Goal: Task Accomplishment & Management: Manage account settings

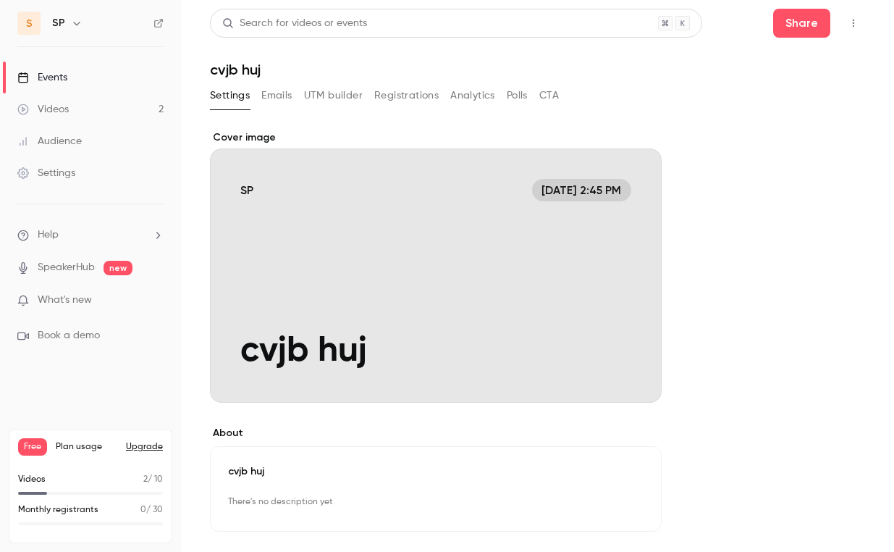
click at [858, 22] on icon "button" at bounding box center [854, 23] width 12 height 10
click at [855, 23] on div at bounding box center [447, 276] width 894 height 552
click at [282, 99] on button "Emails" at bounding box center [276, 95] width 30 height 23
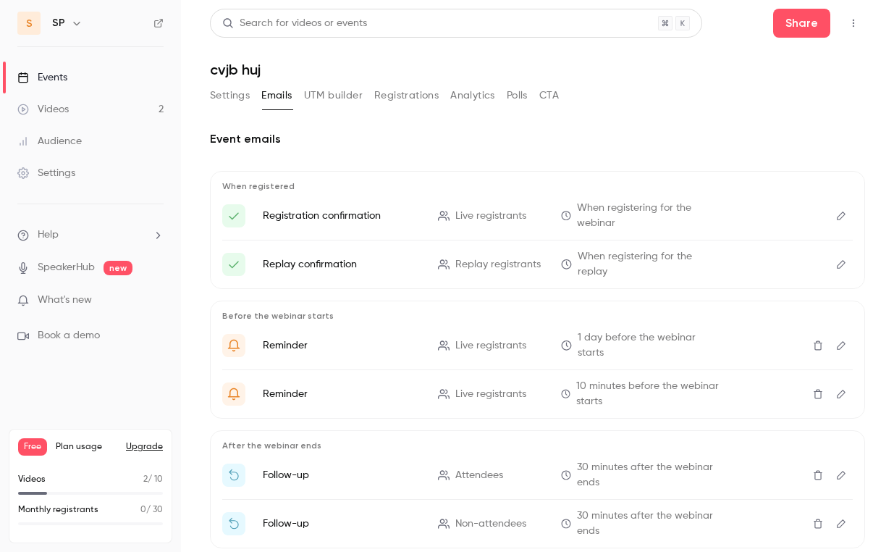
click at [327, 93] on button "UTM builder" at bounding box center [333, 95] width 59 height 23
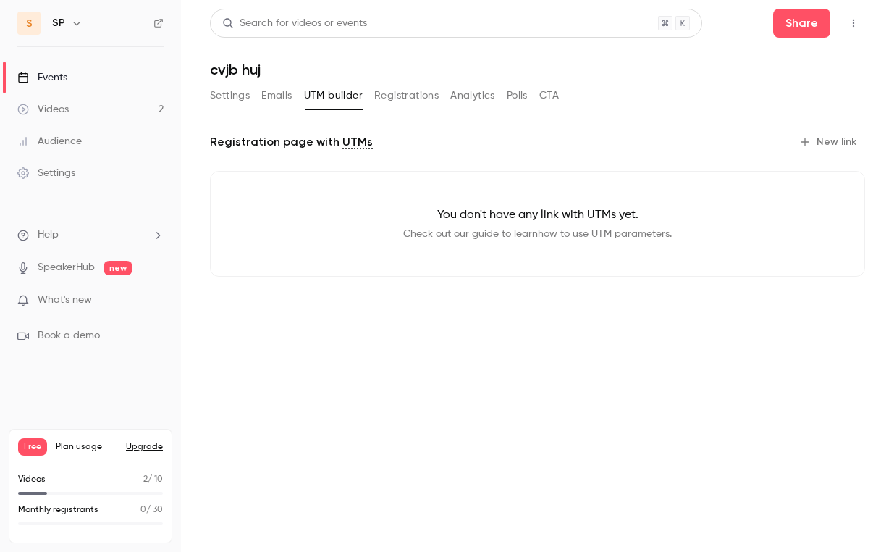
click at [231, 93] on button "Settings" at bounding box center [230, 95] width 40 height 23
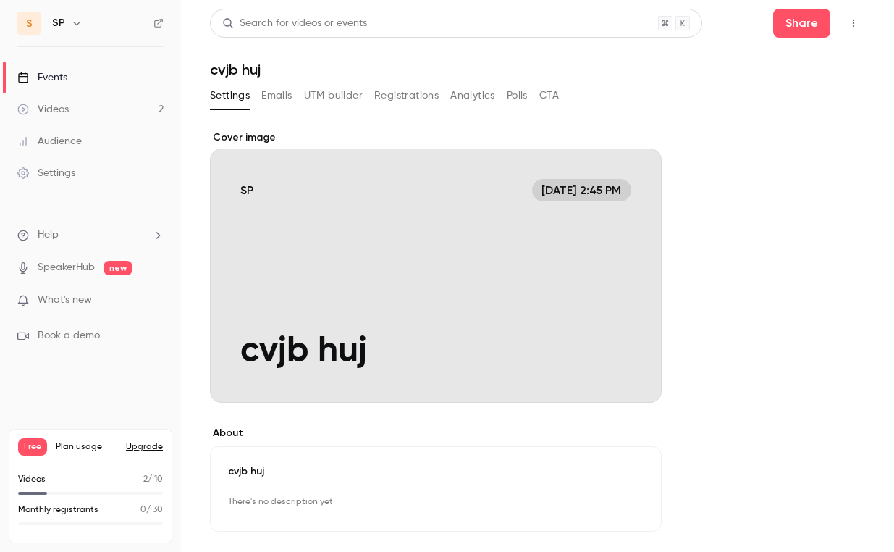
click at [296, 93] on div "Settings Emails UTM builder Registrations Analytics Polls CTA" at bounding box center [384, 95] width 349 height 23
click at [278, 99] on button "Emails" at bounding box center [276, 95] width 30 height 23
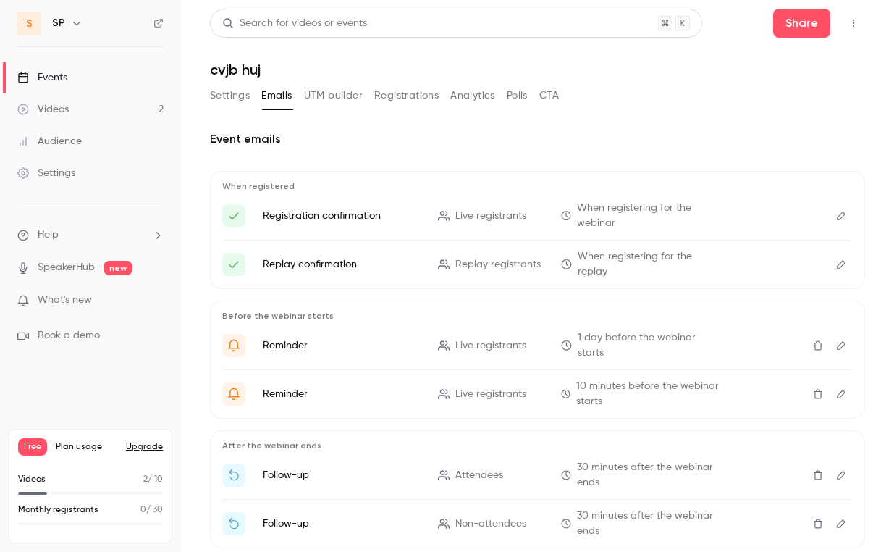
click at [235, 99] on button "Settings" at bounding box center [230, 95] width 40 height 23
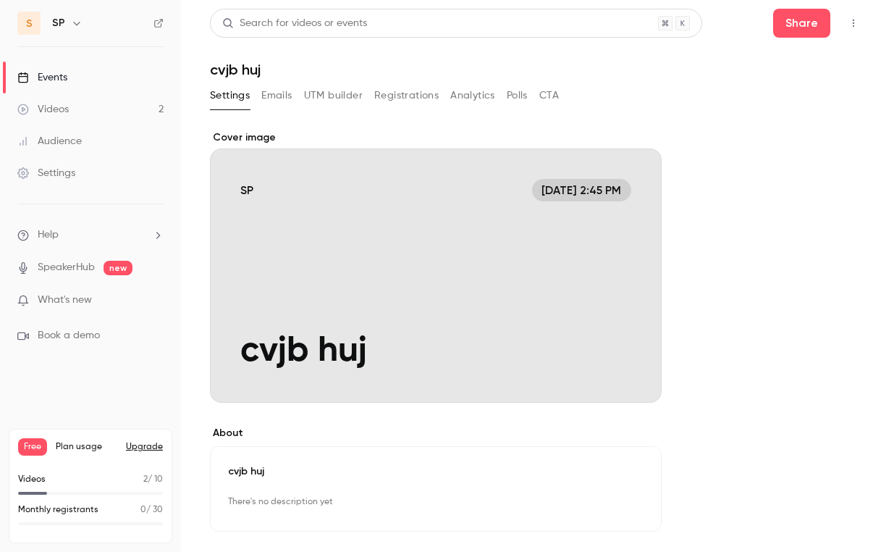
click at [66, 81] on div "Events" at bounding box center [42, 77] width 50 height 14
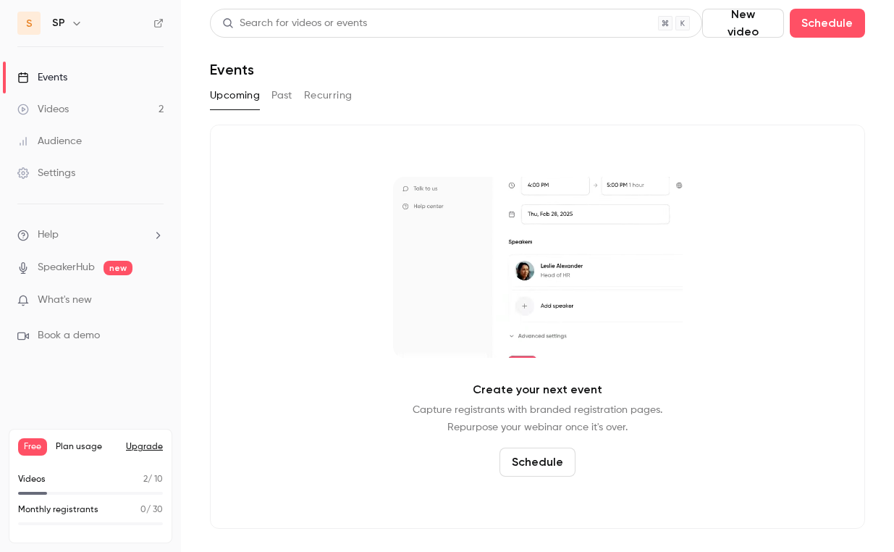
click at [537, 462] on button "Schedule" at bounding box center [538, 462] width 76 height 29
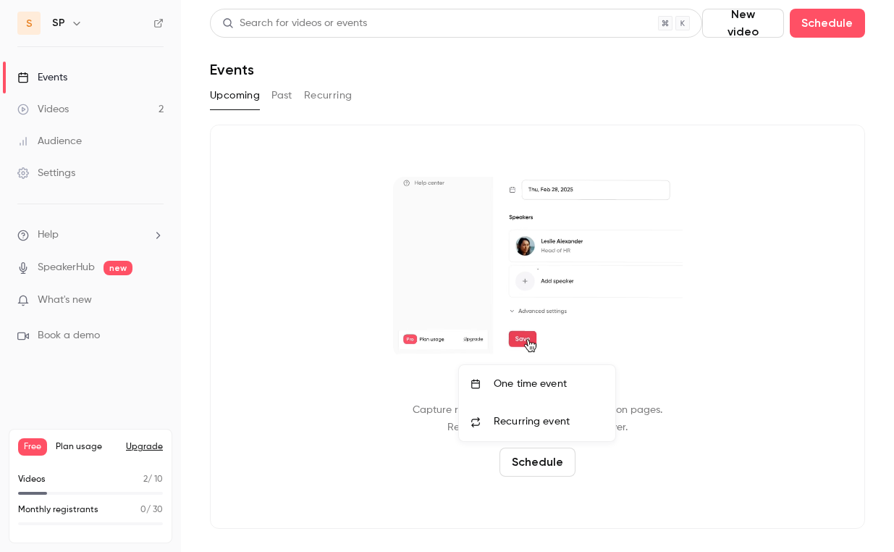
click at [545, 380] on div "One time event" at bounding box center [549, 384] width 110 height 14
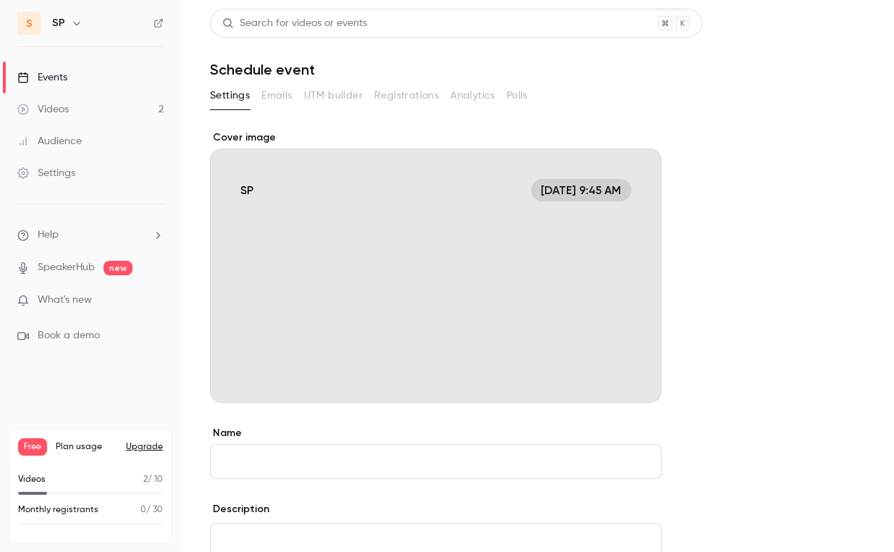
click at [350, 455] on input "Name" at bounding box center [436, 461] width 452 height 35
type input "*"
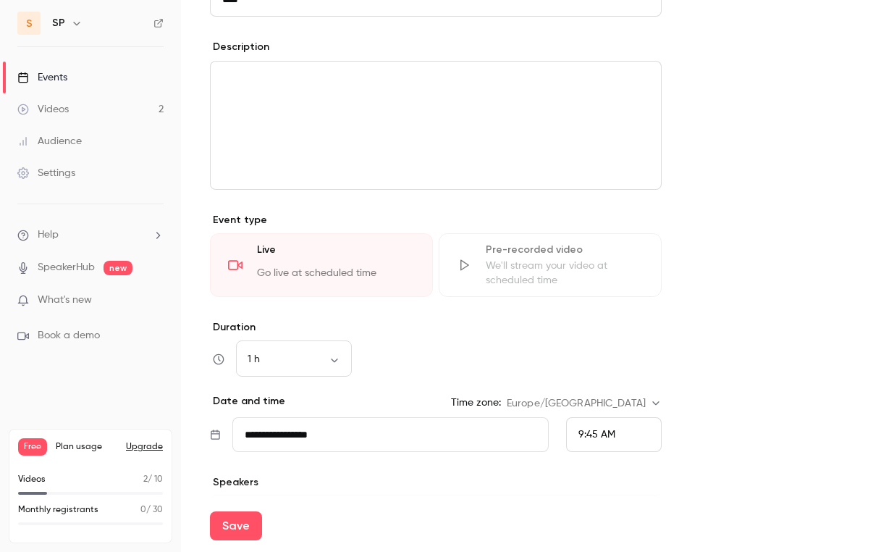
scroll to position [581, 0]
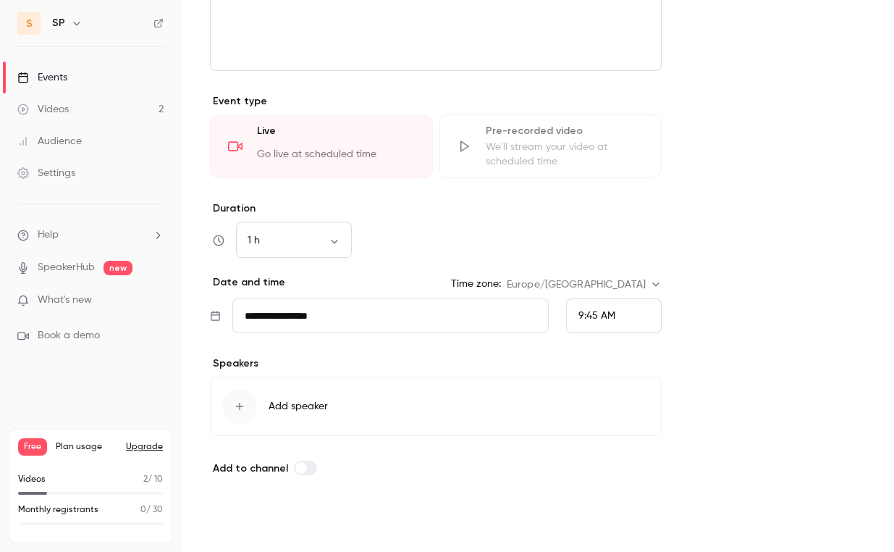
type input "****"
click at [240, 529] on button "Save" at bounding box center [236, 525] width 52 height 29
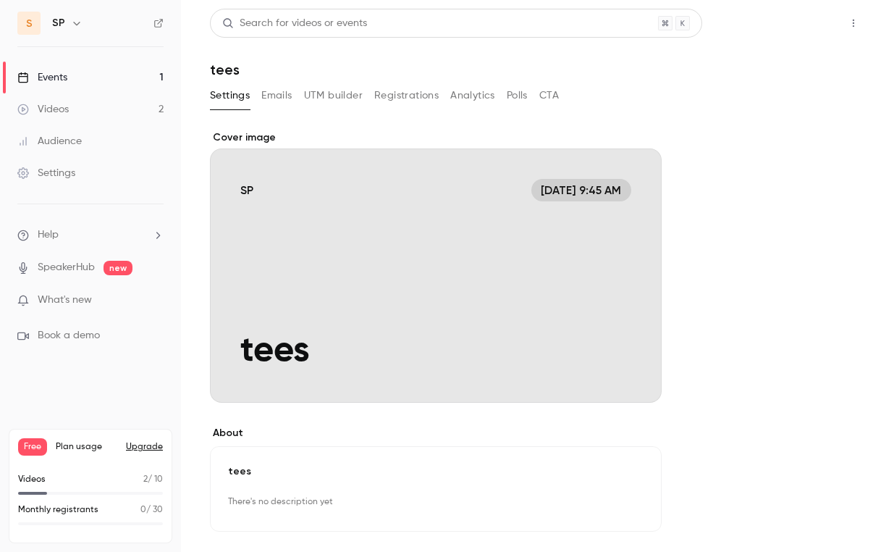
click at [815, 26] on button "Share" at bounding box center [802, 23] width 57 height 29
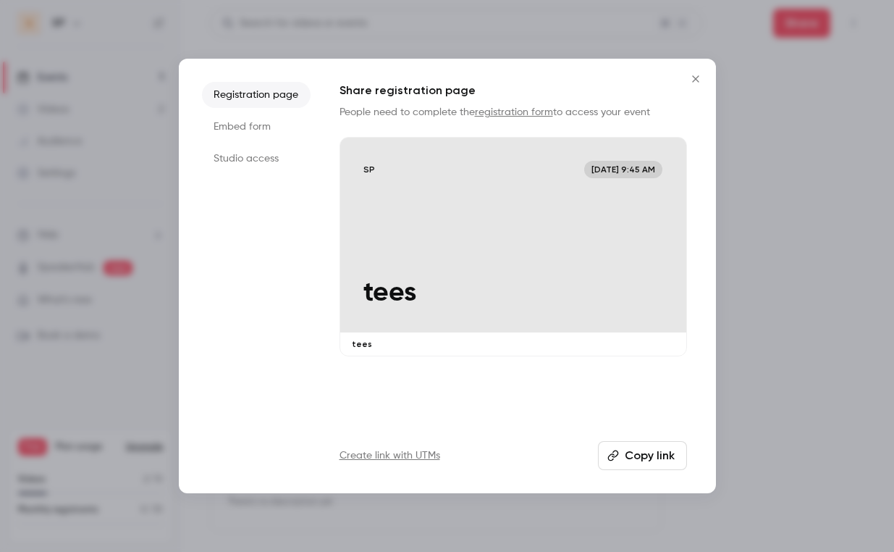
click at [259, 127] on li "Embed form" at bounding box center [256, 127] width 109 height 26
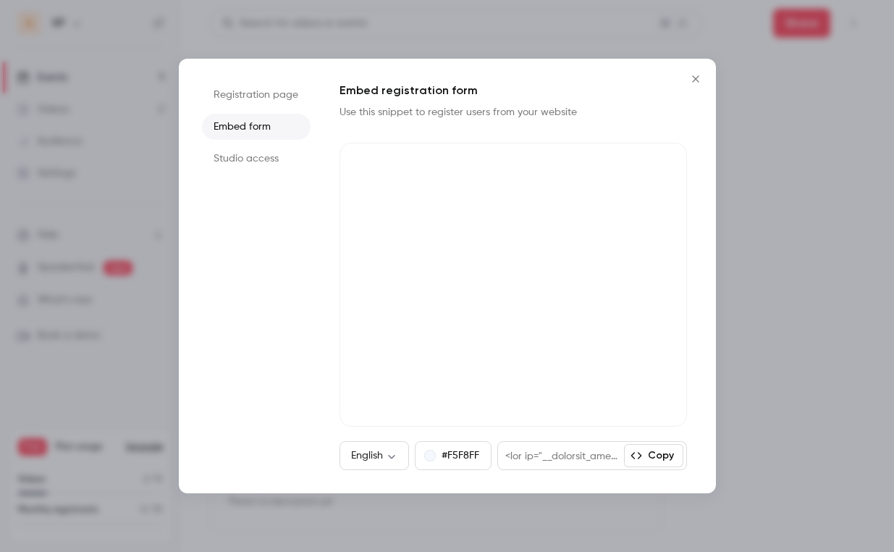
click at [249, 158] on li "Studio access" at bounding box center [256, 159] width 109 height 26
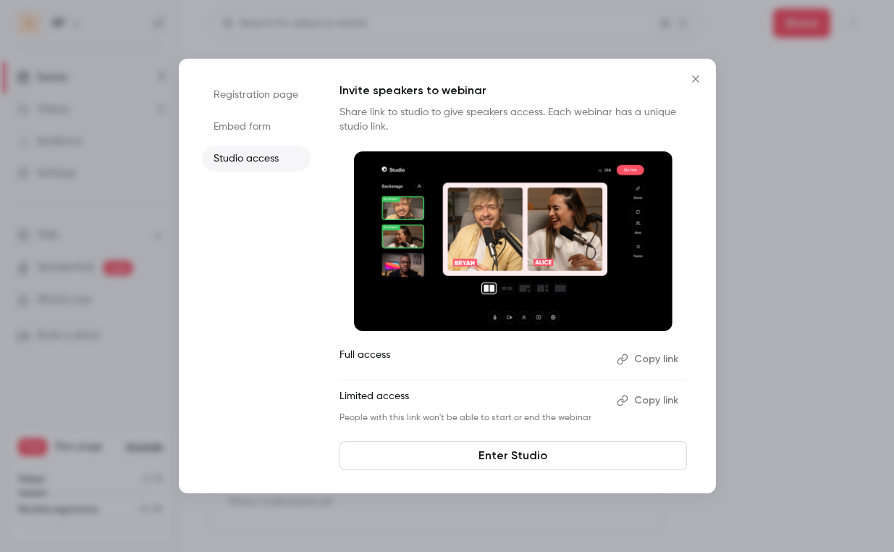
click at [255, 130] on li "Embed form" at bounding box center [256, 127] width 109 height 26
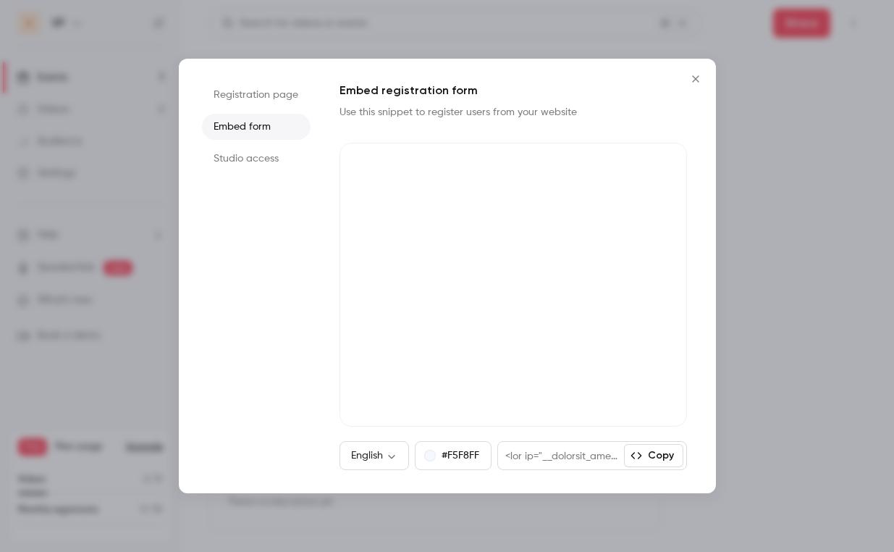
click at [265, 91] on li "Registration page" at bounding box center [256, 95] width 109 height 26
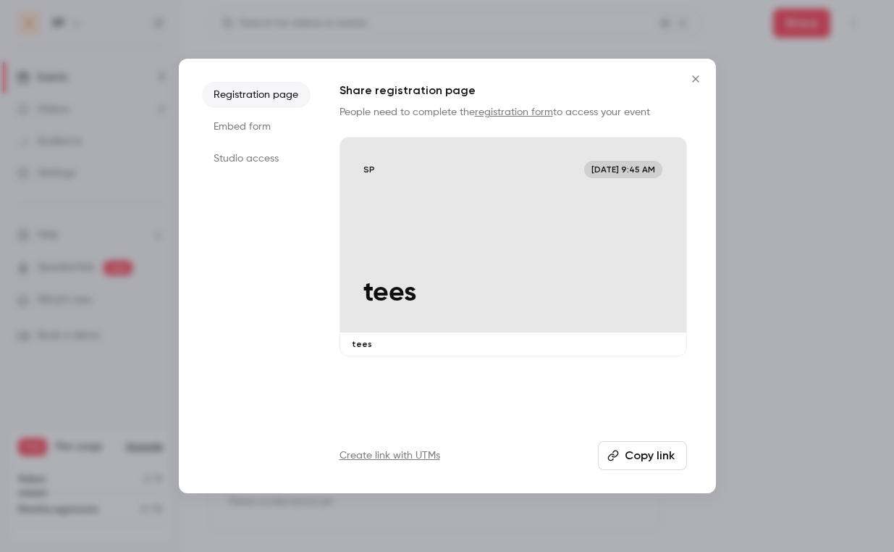
click at [698, 80] on icon "Close" at bounding box center [695, 79] width 17 height 12
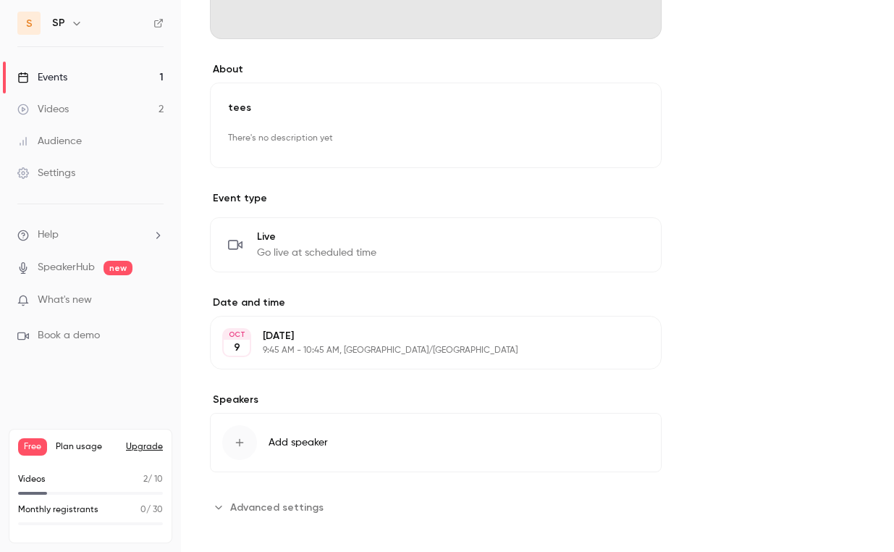
scroll to position [374, 0]
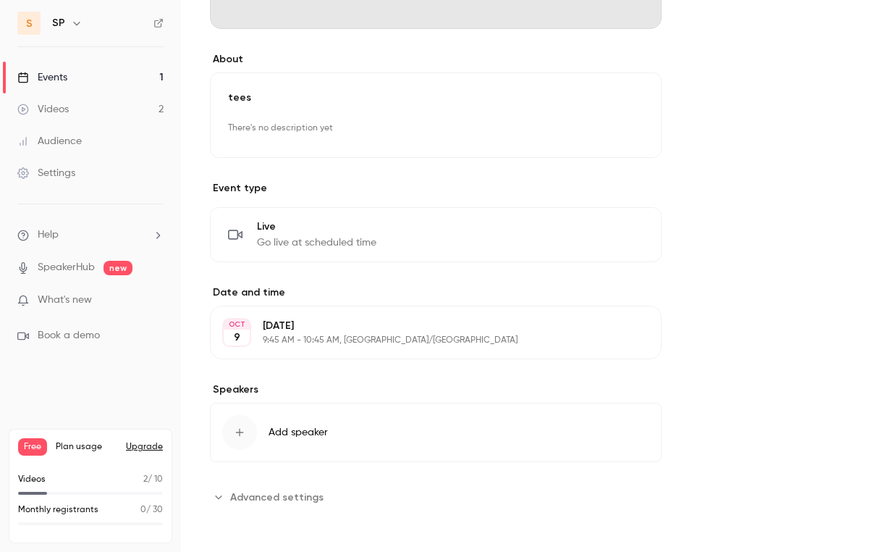
click at [279, 500] on span "Advanced settings" at bounding box center [276, 497] width 93 height 15
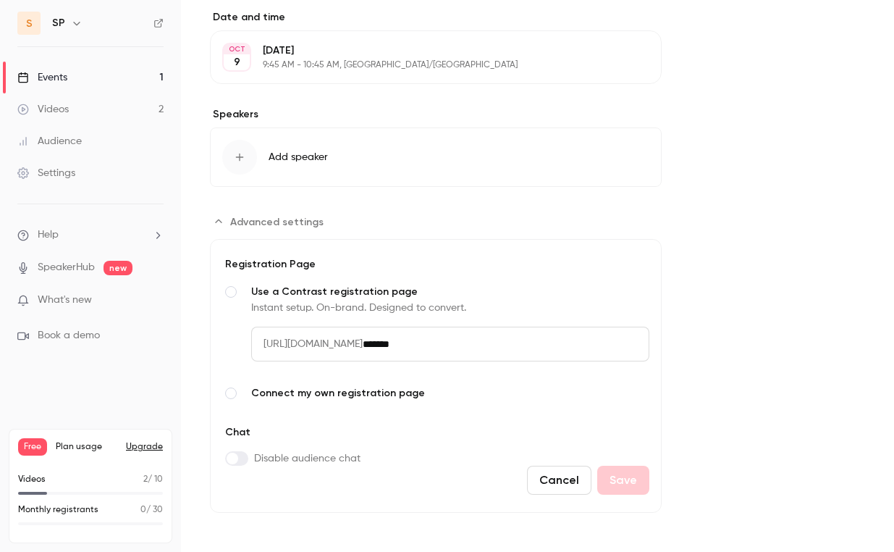
scroll to position [653, 0]
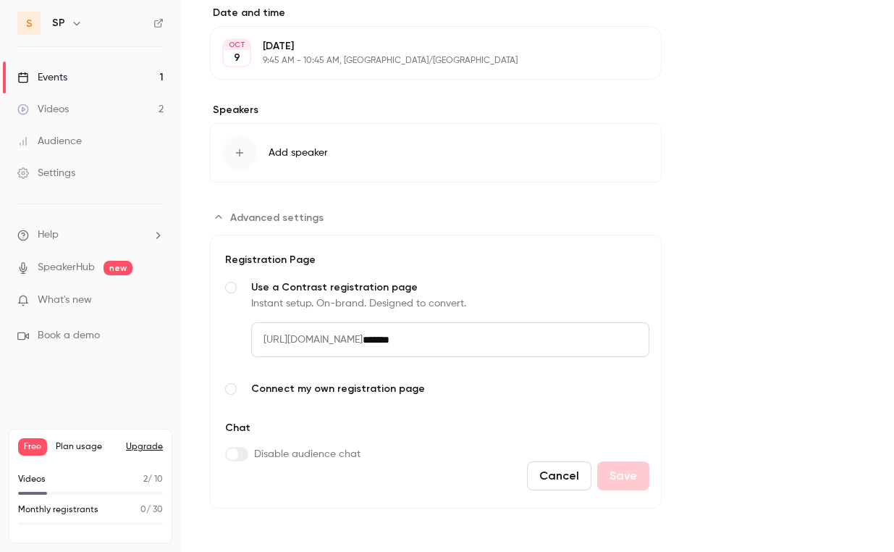
click at [232, 391] on span "Advanced settings" at bounding box center [231, 389] width 12 height 12
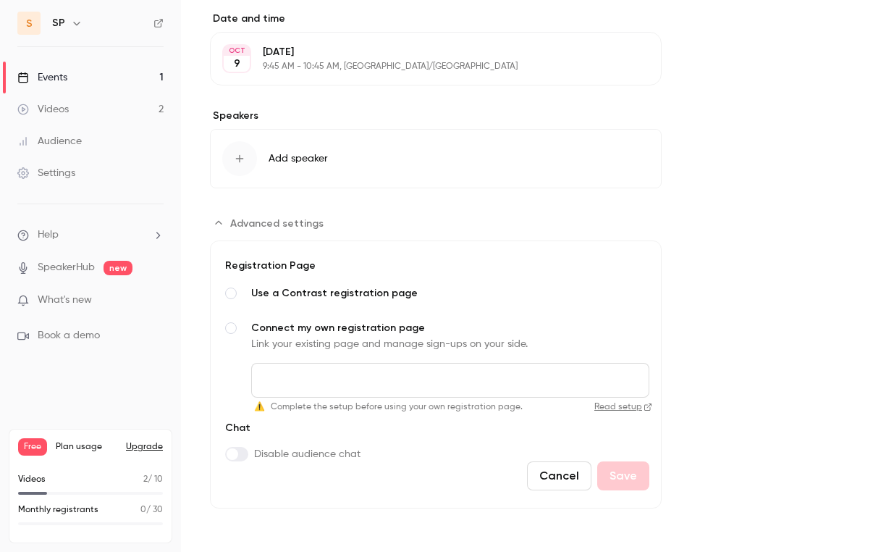
click at [231, 290] on span "Advanced settings" at bounding box center [231, 294] width 12 height 12
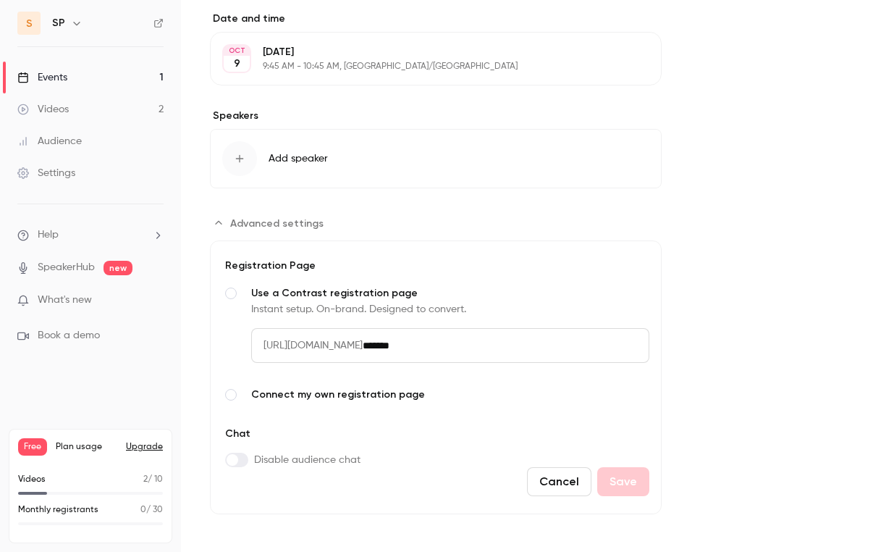
click at [239, 460] on label "Advanced settings" at bounding box center [236, 460] width 23 height 14
click at [239, 462] on span "Advanced settings" at bounding box center [241, 460] width 12 height 12
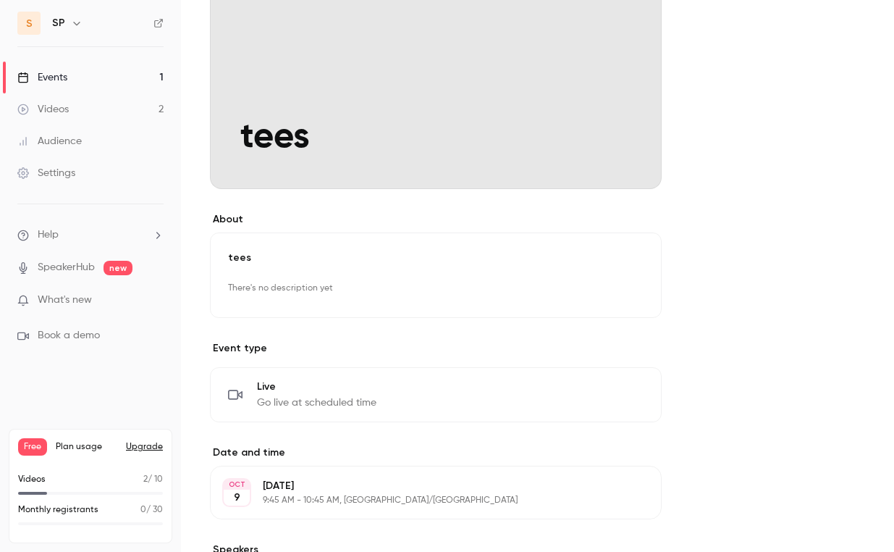
scroll to position [0, 0]
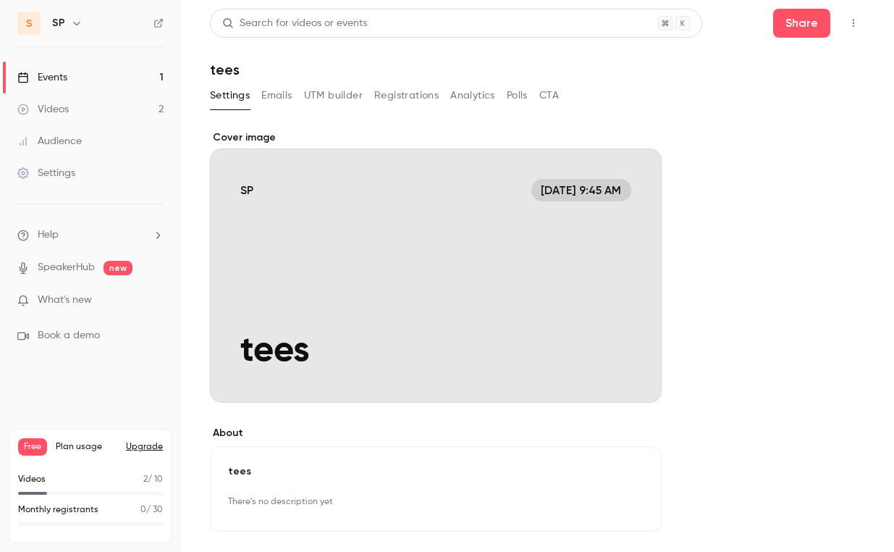
click at [395, 94] on button "Registrations" at bounding box center [406, 95] width 64 height 23
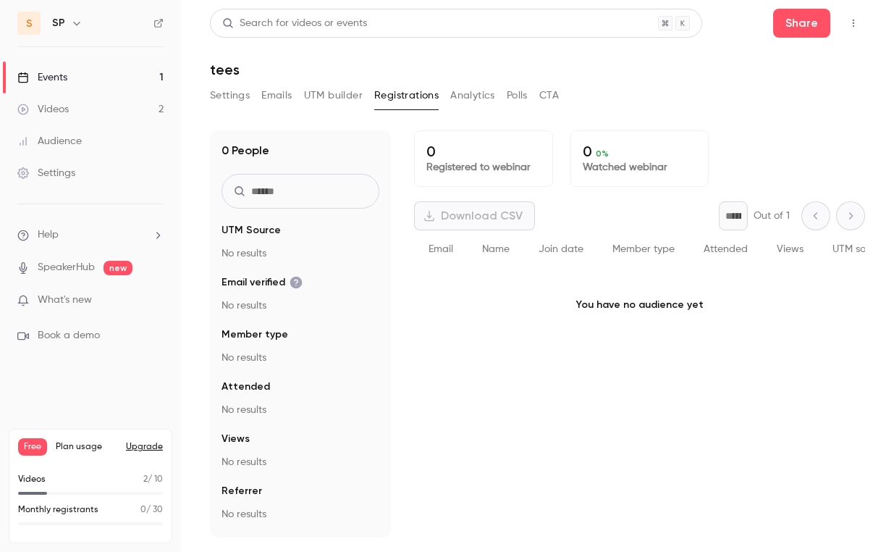
click at [243, 96] on button "Settings" at bounding box center [230, 95] width 40 height 23
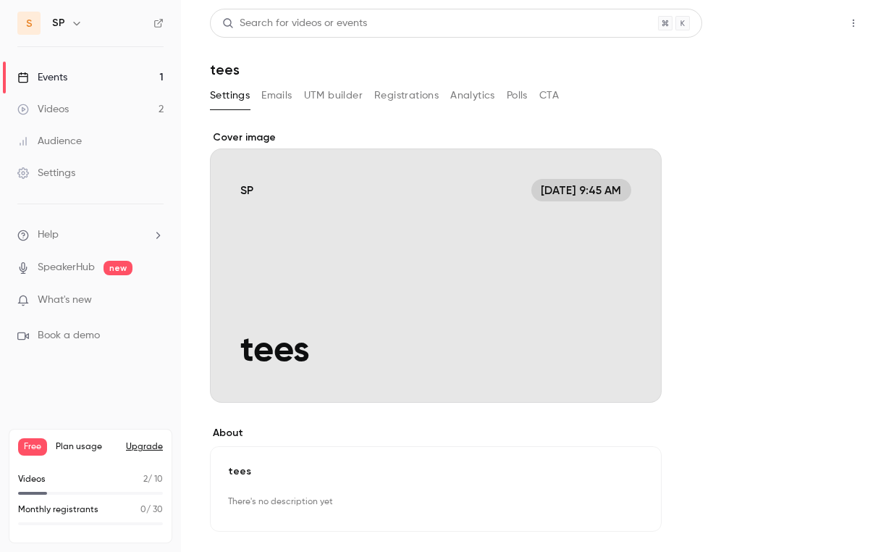
click at [795, 32] on button "Share" at bounding box center [802, 23] width 57 height 29
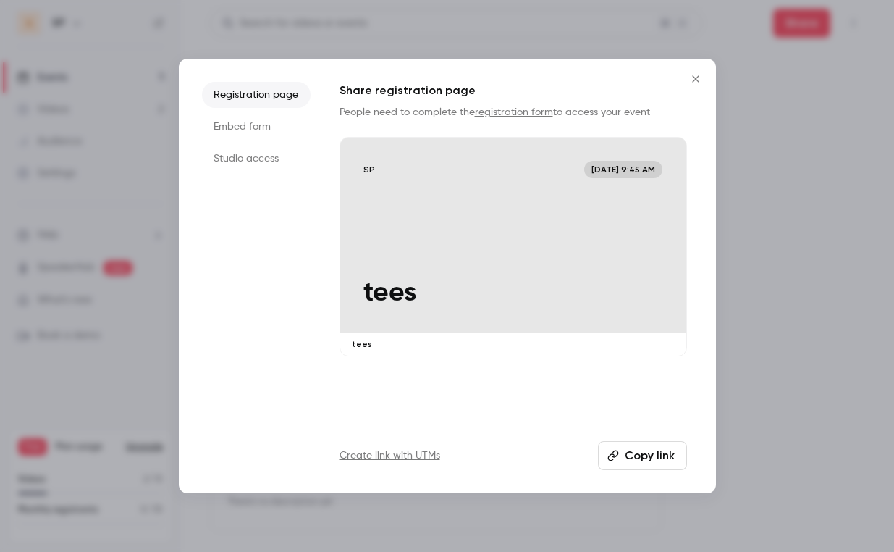
click at [258, 159] on li "Studio access" at bounding box center [256, 159] width 109 height 26
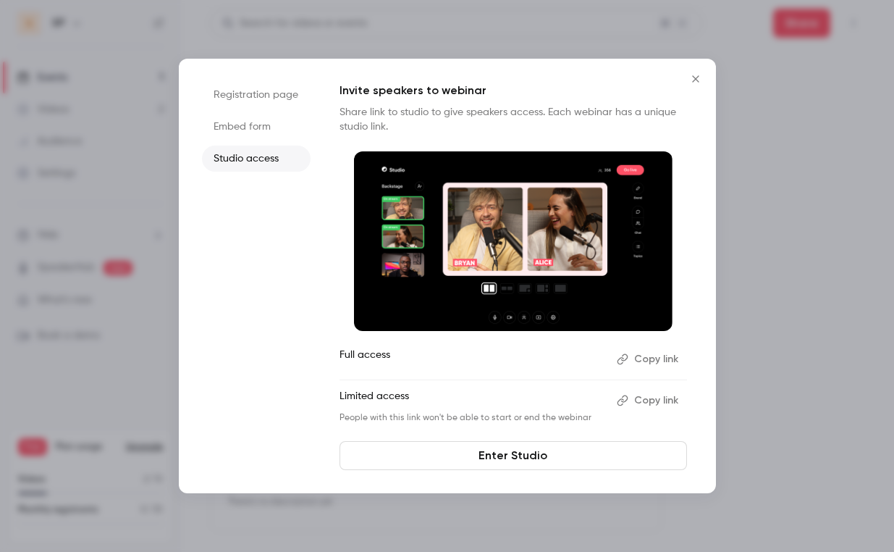
click at [657, 401] on button "Copy link" at bounding box center [649, 400] width 76 height 23
click at [240, 130] on li "Embed form" at bounding box center [256, 127] width 109 height 26
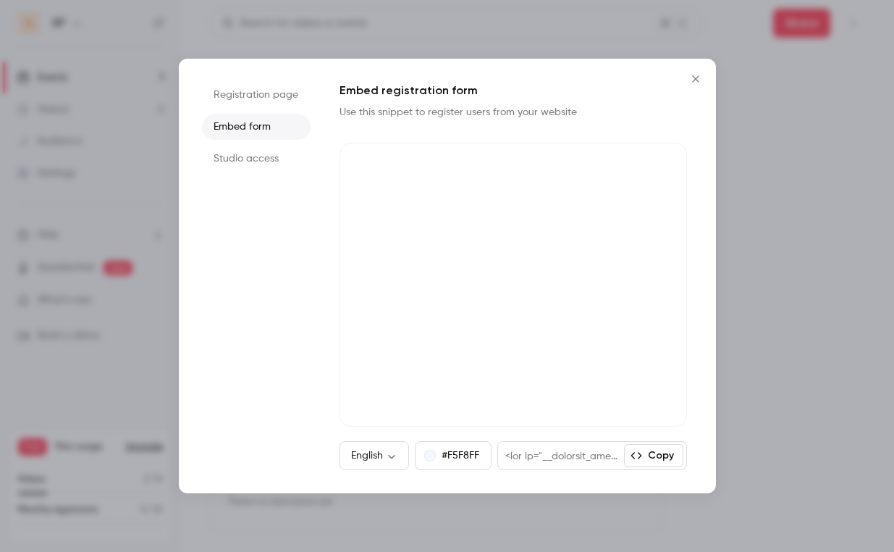
click at [242, 162] on li "Studio access" at bounding box center [256, 159] width 109 height 26
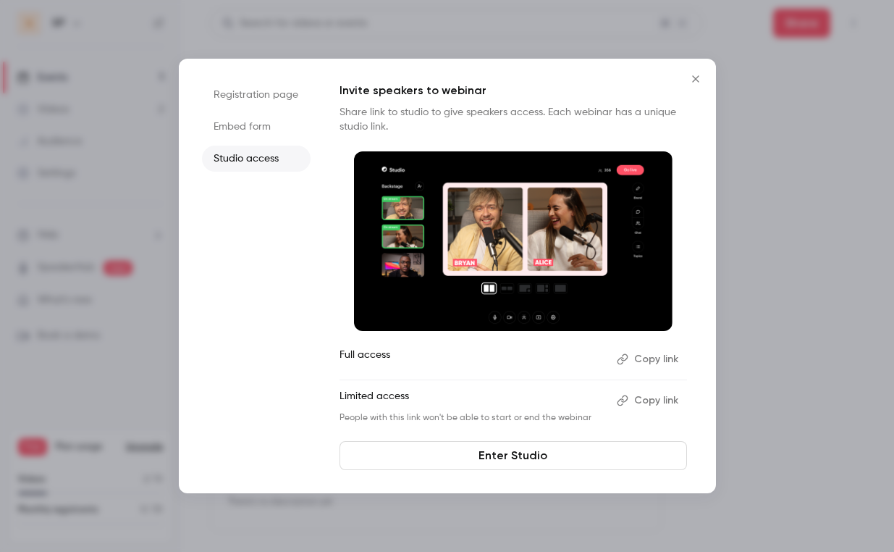
click at [246, 120] on li "Embed form" at bounding box center [256, 127] width 109 height 26
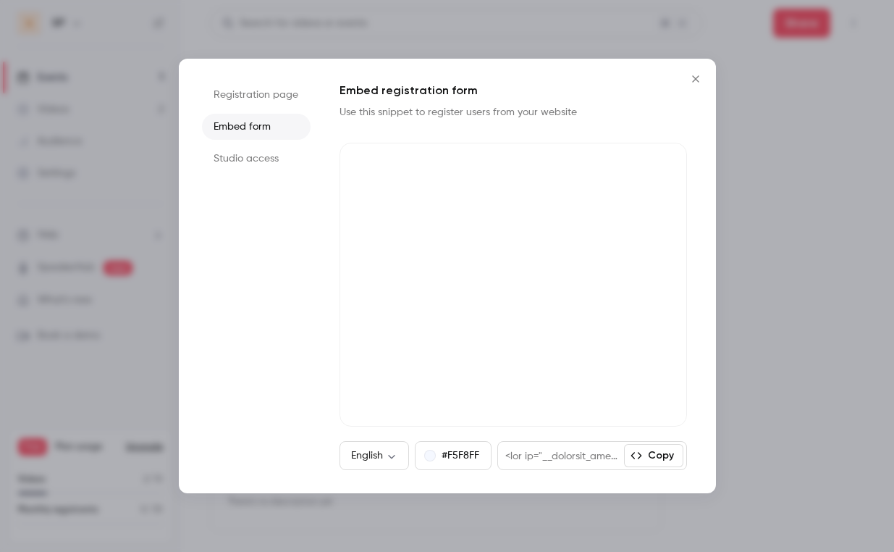
click at [696, 78] on icon "Close" at bounding box center [695, 78] width 7 height 7
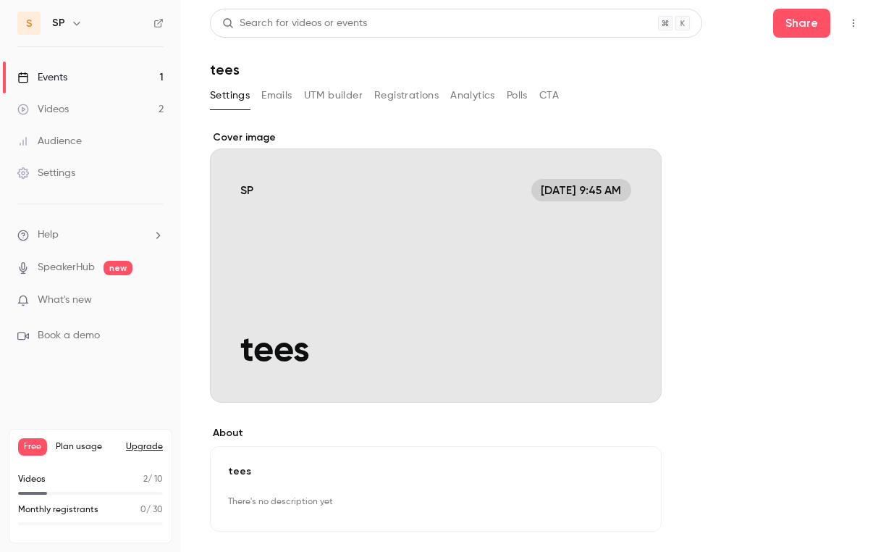
click at [860, 27] on button "button" at bounding box center [853, 23] width 23 height 23
click at [782, 132] on div "Invite to Studio" at bounding box center [798, 135] width 110 height 14
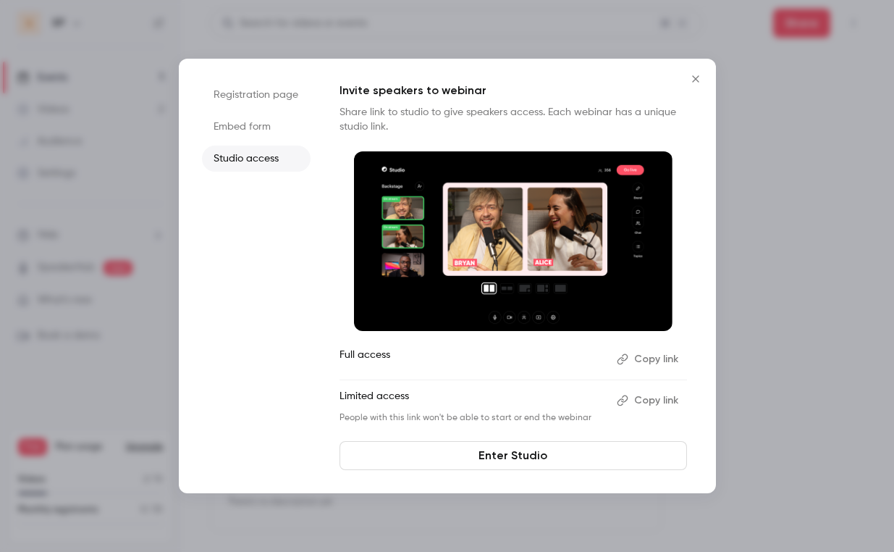
click at [694, 79] on icon "Close" at bounding box center [695, 79] width 17 height 12
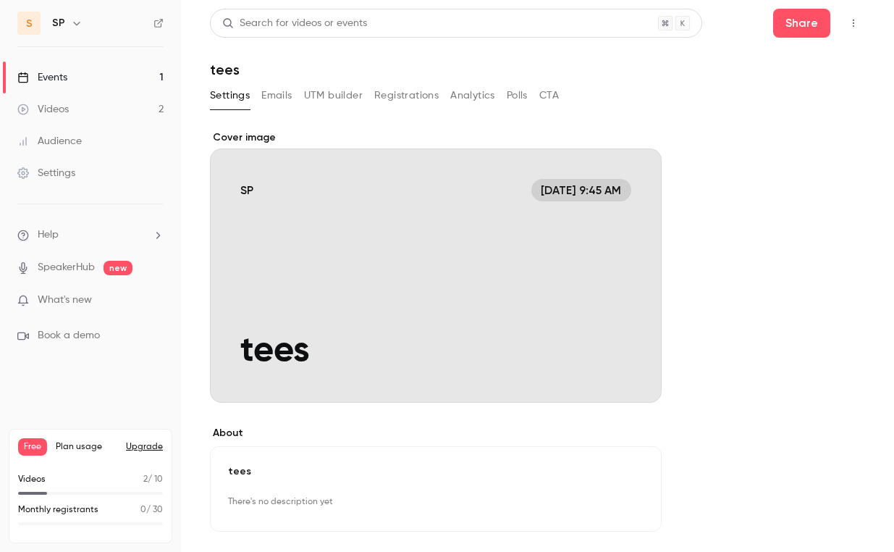
click at [848, 22] on icon "button" at bounding box center [854, 23] width 12 height 10
click at [773, 101] on div "Enter Studio" at bounding box center [798, 98] width 110 height 14
